Goal: Transaction & Acquisition: Subscribe to service/newsletter

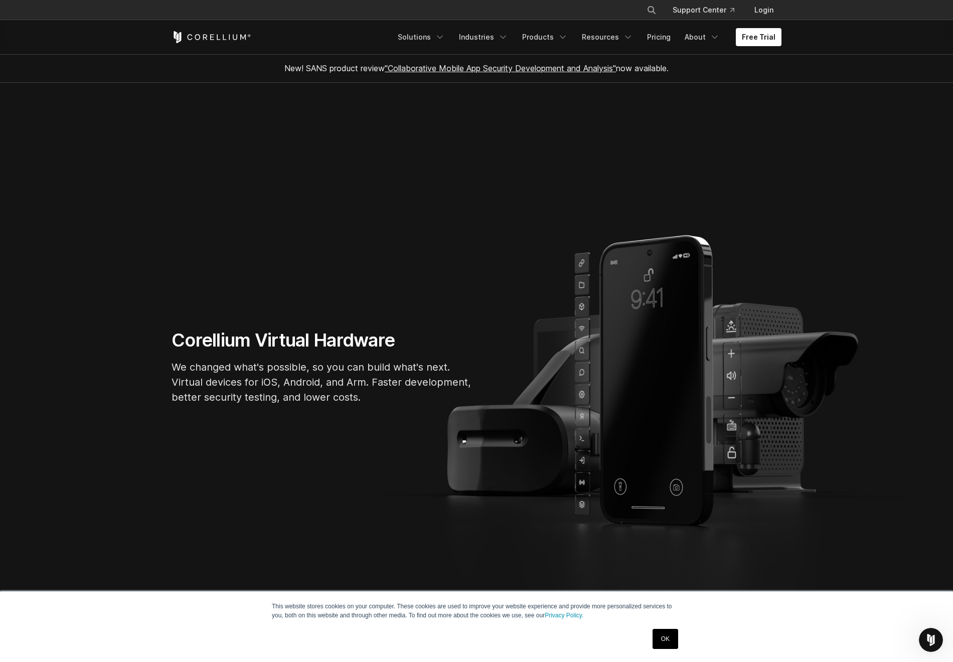
click at [650, 25] on div "Free Trial Solutions IoT" at bounding box center [477, 37] width 610 height 34
click at [653, 33] on link "Pricing" at bounding box center [659, 37] width 36 height 18
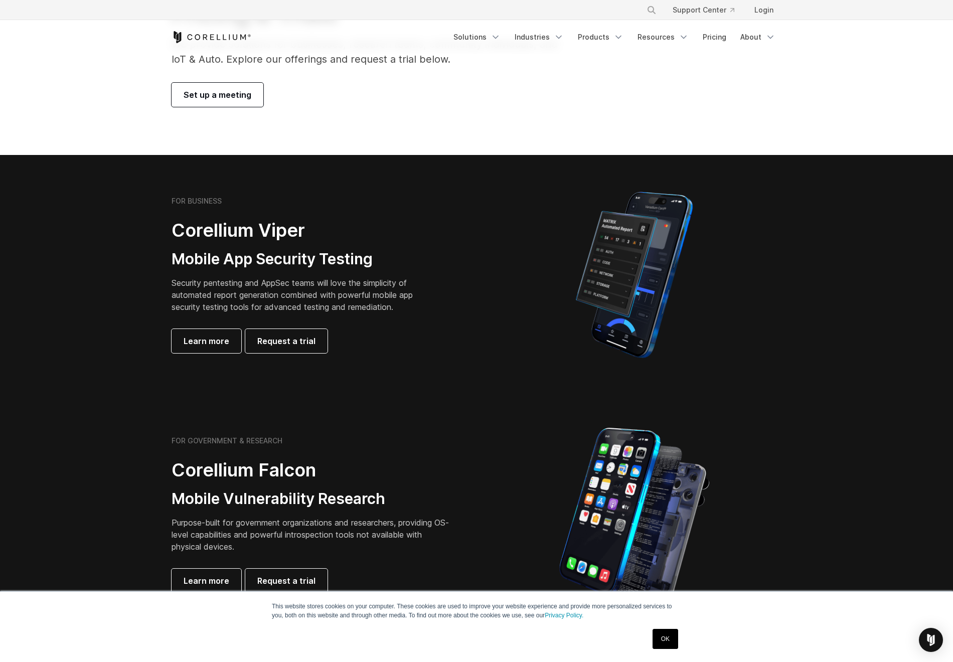
click at [652, 292] on img at bounding box center [634, 275] width 151 height 176
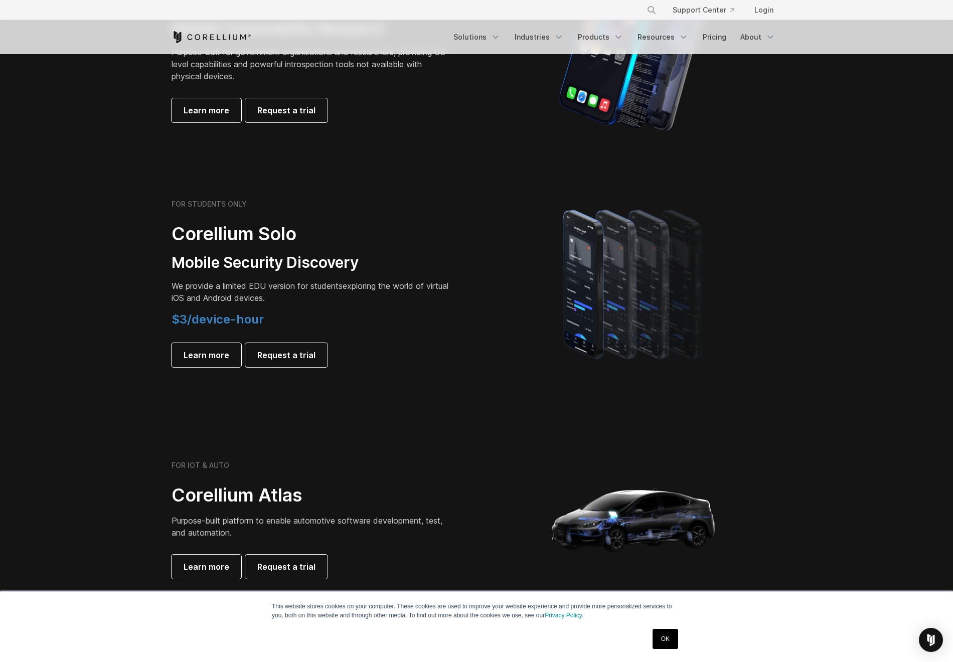
scroll to position [347, 0]
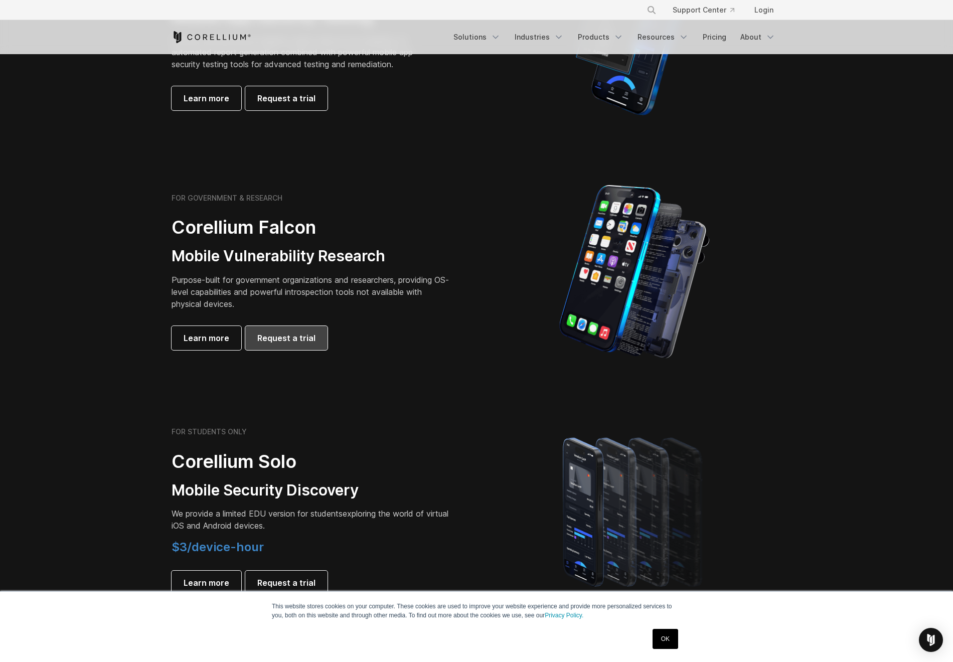
click at [281, 339] on span "Request a trial" at bounding box center [286, 338] width 58 height 12
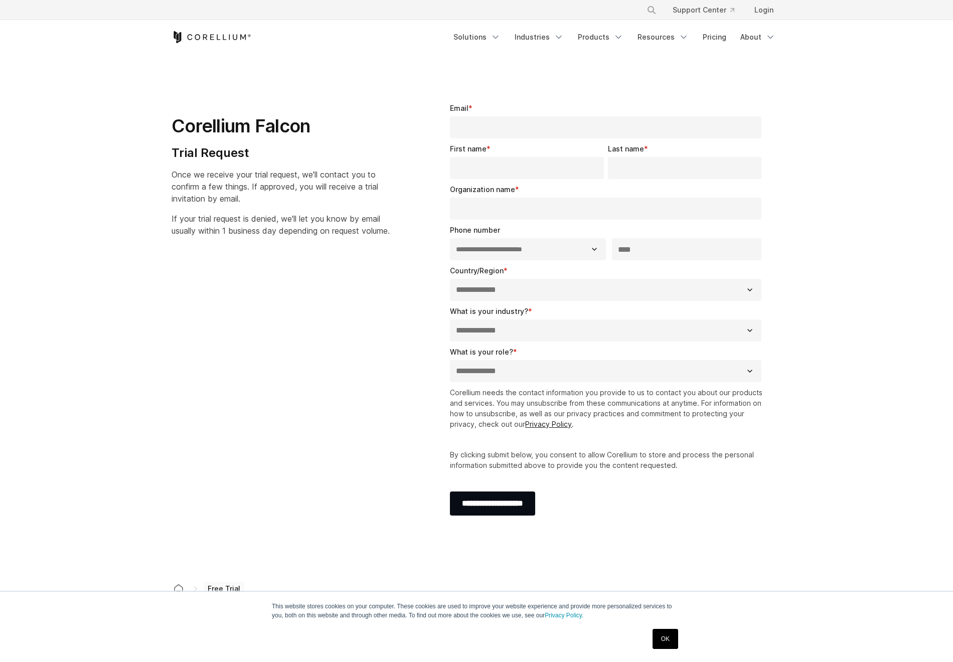
select select "**"
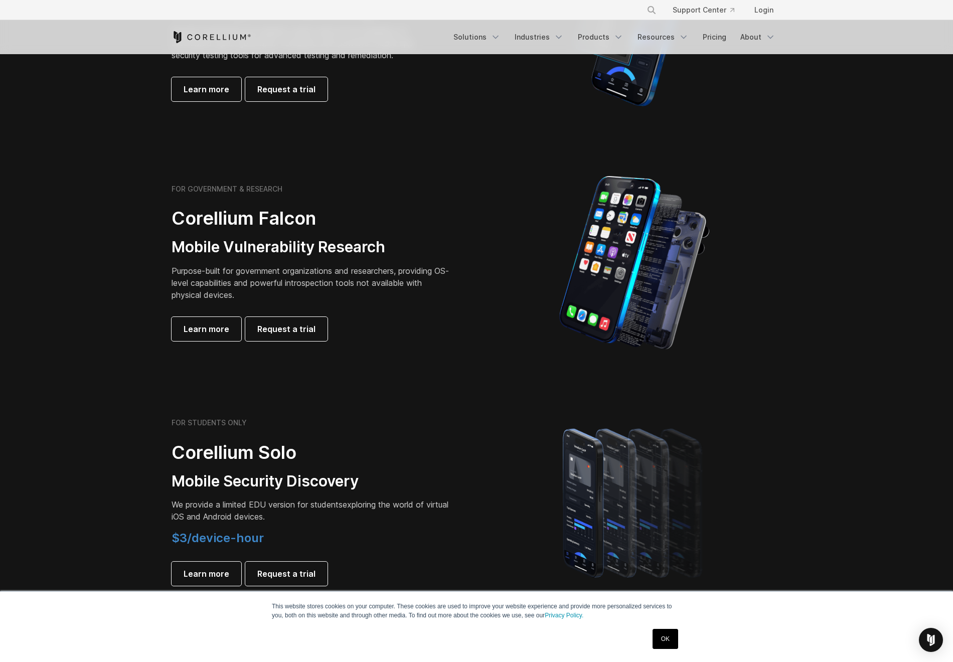
scroll to position [309, 0]
